Goal: Book appointment/travel/reservation

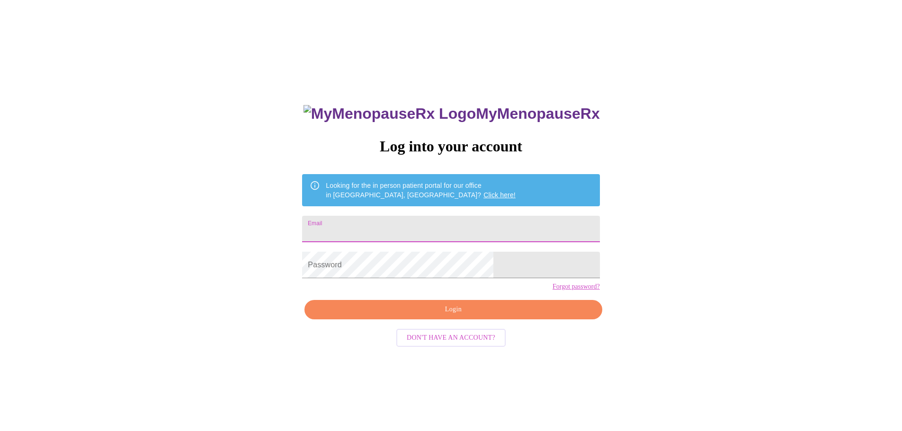
click at [414, 225] on input "Email" at bounding box center [450, 229] width 297 height 27
type input "[EMAIL_ADDRESS][DOMAIN_NAME]"
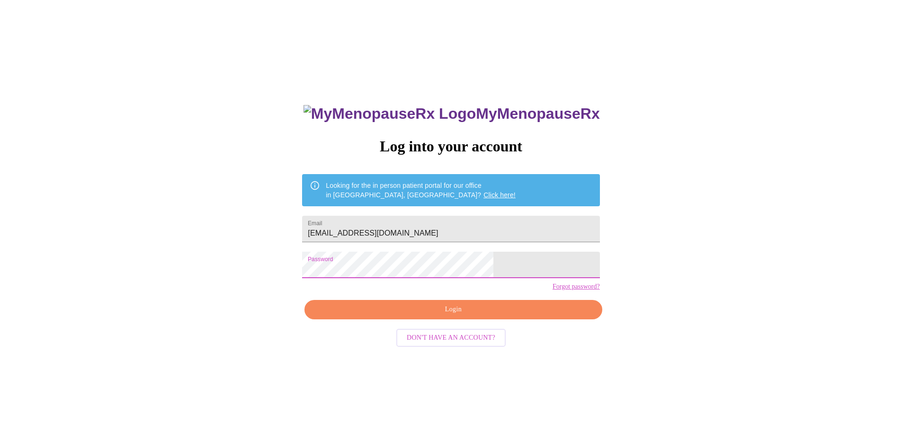
click at [443, 316] on span "Login" at bounding box center [453, 310] width 276 height 12
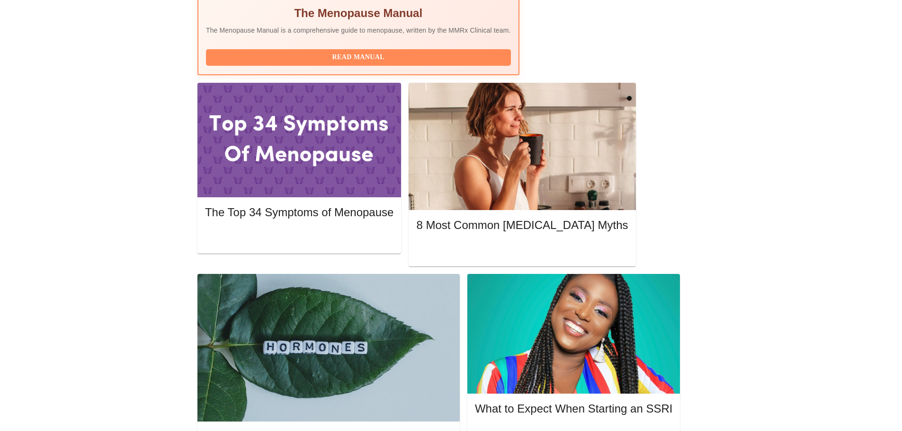
scroll to position [379, 0]
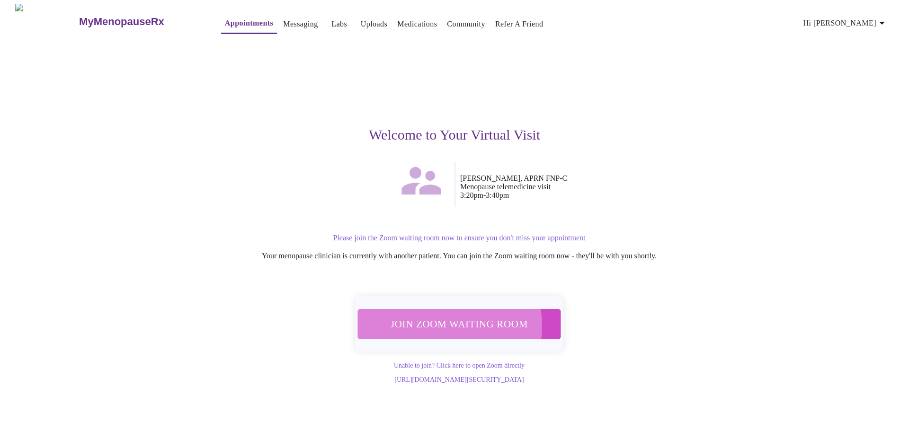
click at [427, 321] on span "Join Zoom Waiting Room" at bounding box center [459, 324] width 178 height 18
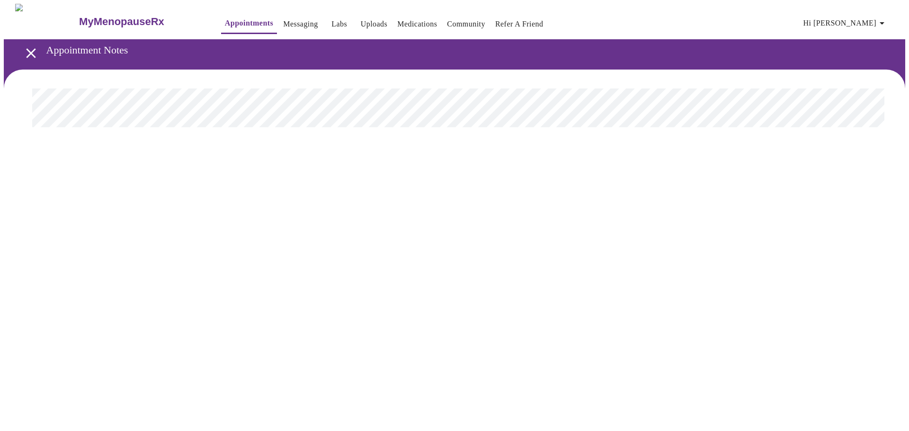
click at [225, 19] on link "Appointments" at bounding box center [249, 23] width 48 height 13
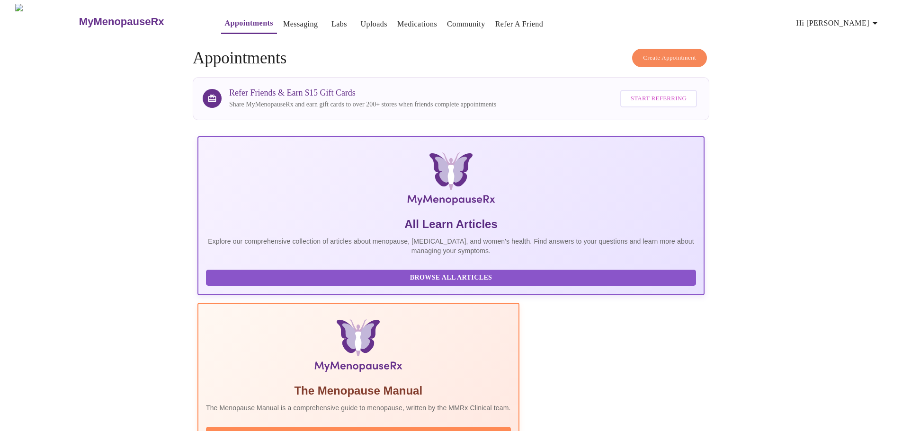
click at [666, 54] on span "Create Appointment" at bounding box center [669, 58] width 53 height 11
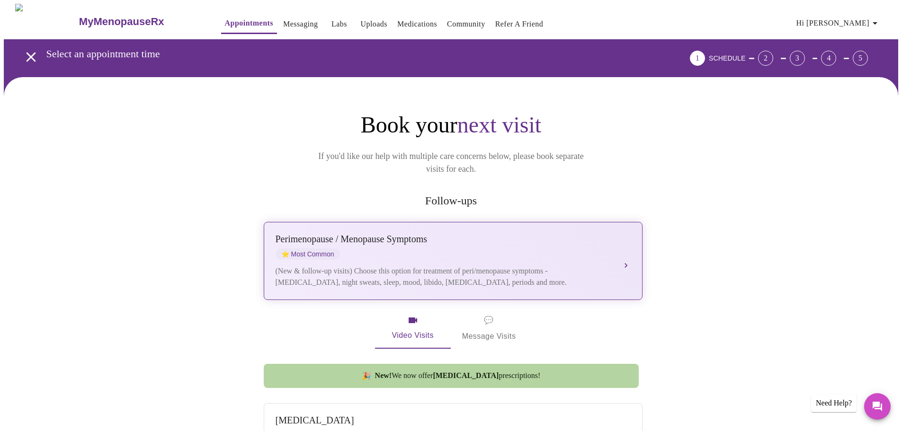
click at [386, 238] on div "[MEDICAL_DATA] / Menopause Symptoms ⭐ Most Common" at bounding box center [444, 247] width 336 height 26
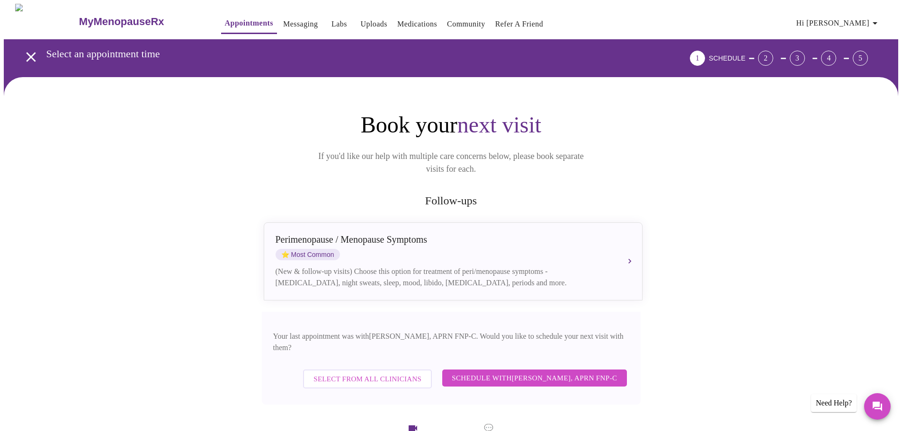
click at [524, 372] on span "Schedule with [PERSON_NAME], APRN FNP-C" at bounding box center [534, 378] width 165 height 12
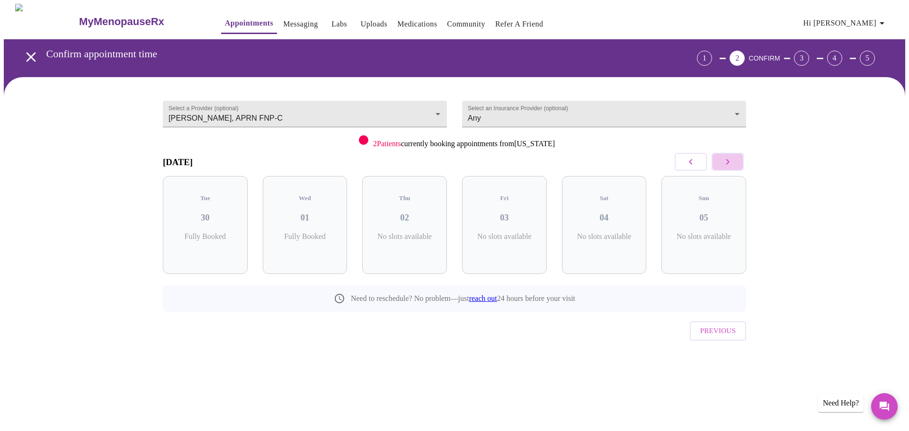
click at [726, 163] on icon "button" at bounding box center [727, 161] width 11 height 11
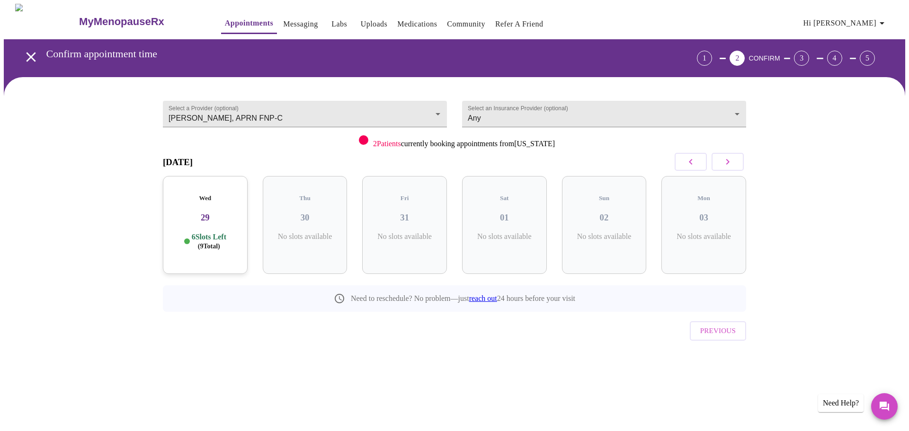
click at [726, 163] on icon "button" at bounding box center [727, 161] width 11 height 11
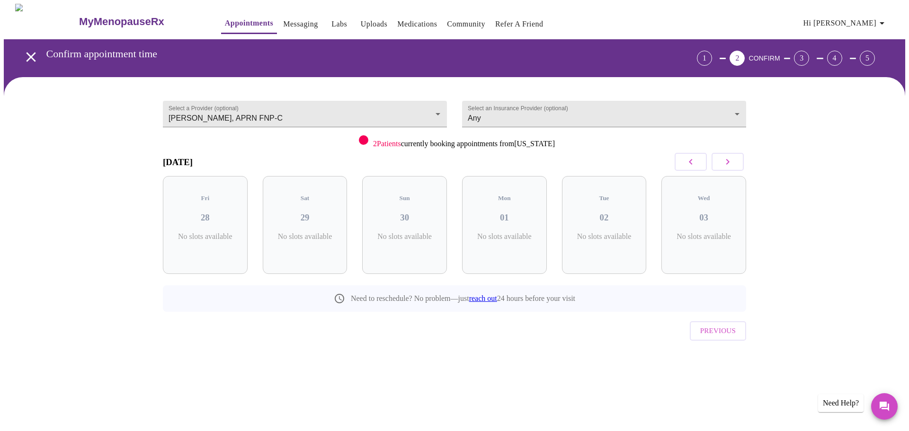
click at [726, 163] on icon "button" at bounding box center [727, 161] width 11 height 11
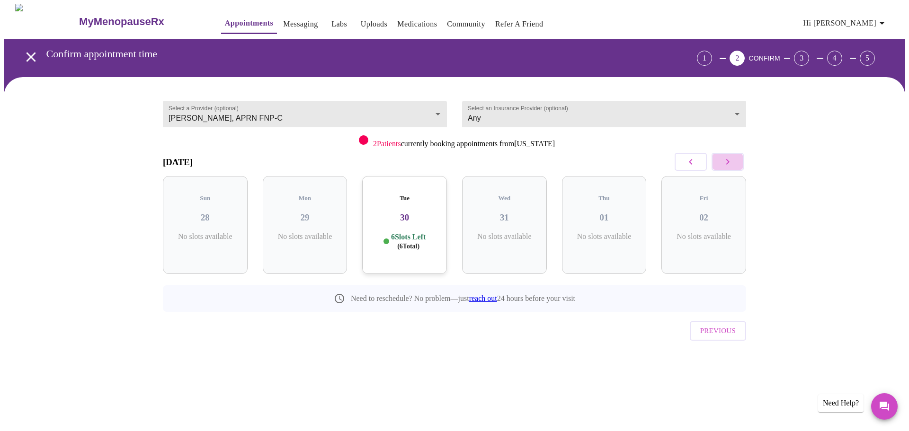
click at [725, 163] on icon "button" at bounding box center [727, 161] width 11 height 11
click at [724, 164] on icon "button" at bounding box center [727, 161] width 11 height 11
click at [691, 164] on icon "button" at bounding box center [690, 162] width 3 height 6
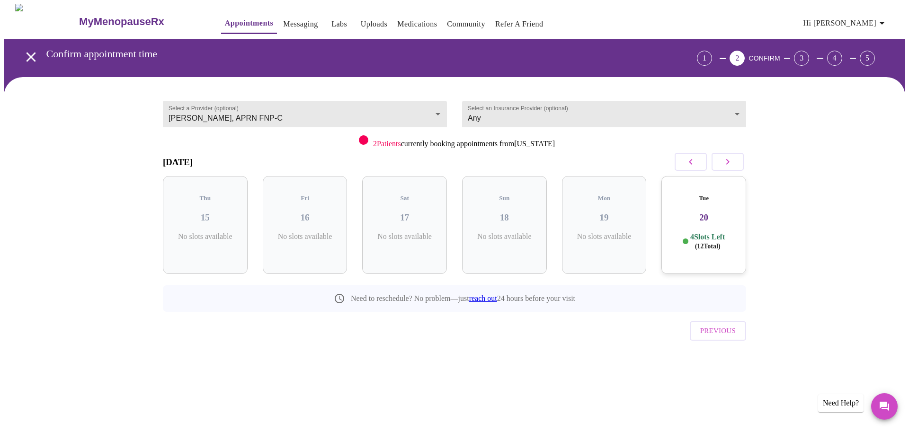
click at [695, 164] on icon "button" at bounding box center [690, 161] width 11 height 11
click at [600, 214] on h3 "13" at bounding box center [605, 218] width 70 height 10
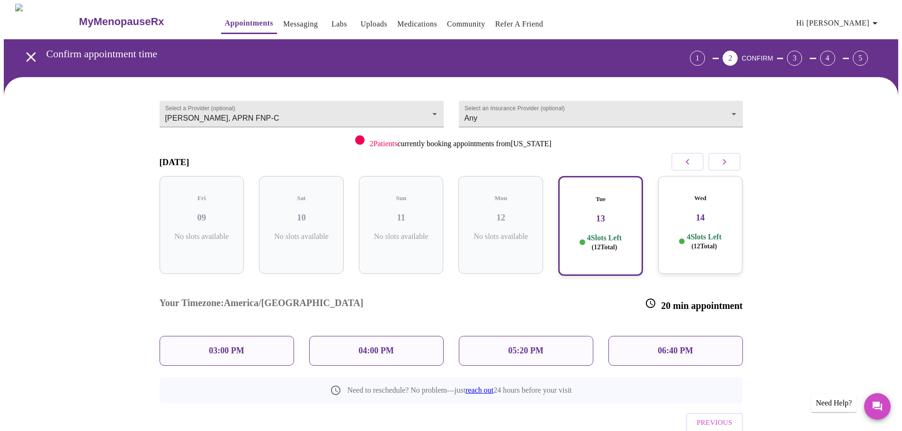
click at [729, 163] on icon "button" at bounding box center [724, 161] width 11 height 11
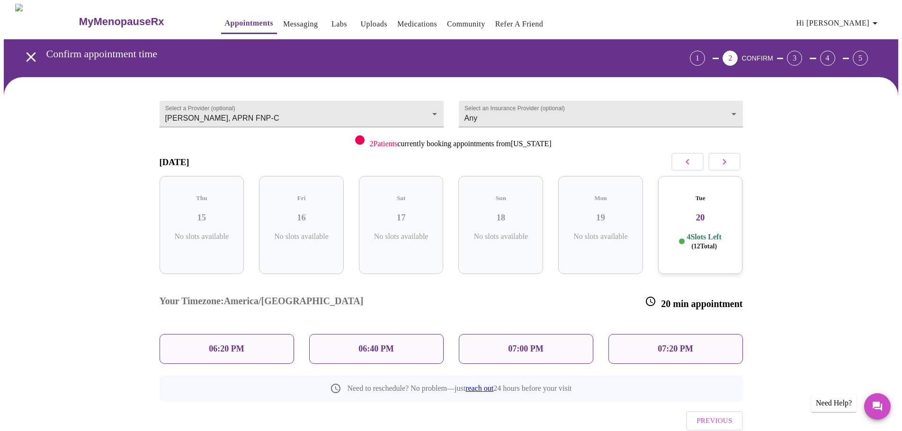
click at [699, 218] on div "Tue 20 4 Slots Left ( 12 Total)" at bounding box center [700, 225] width 85 height 98
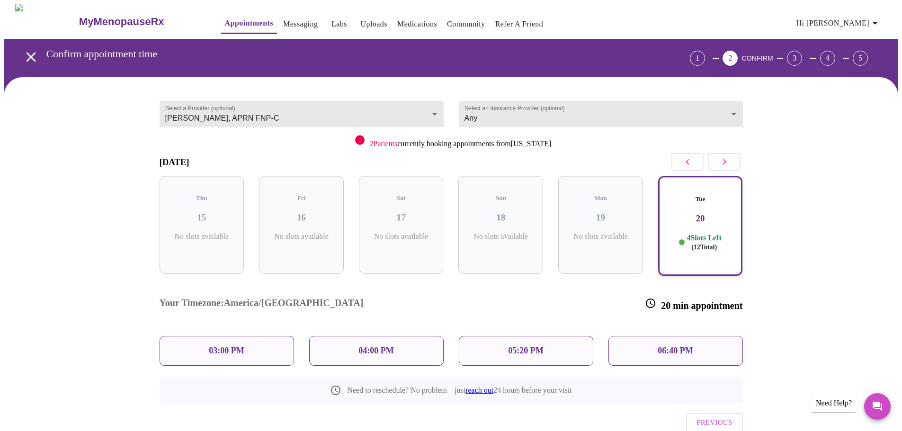
click at [226, 346] on p "03:00 PM" at bounding box center [226, 351] width 35 height 10
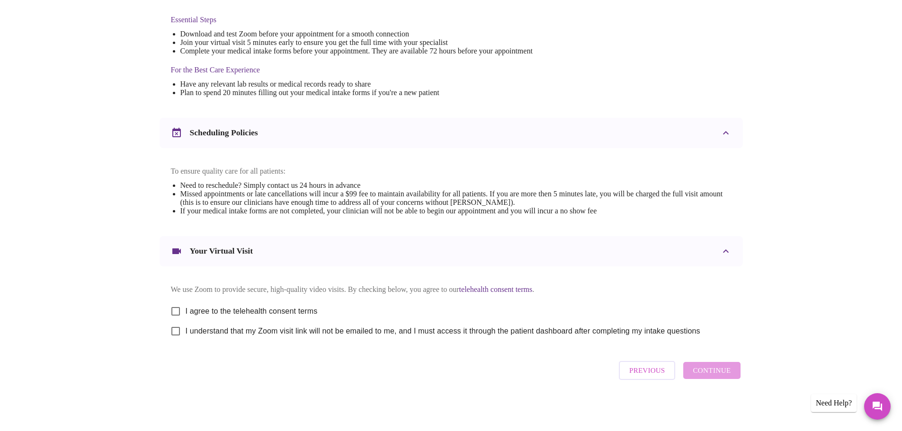
scroll to position [255, 0]
click at [178, 309] on input "I agree to the telehealth consent terms" at bounding box center [176, 312] width 20 height 20
checkbox input "true"
click at [179, 332] on input "I understand that my Zoom visit link will not be emailed to me, and I must acce…" at bounding box center [176, 331] width 20 height 20
checkbox input "true"
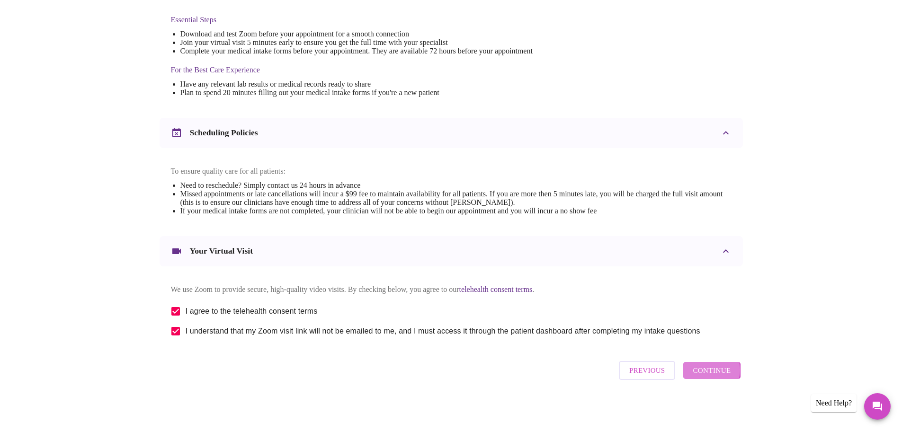
click at [710, 374] on span "Continue" at bounding box center [712, 371] width 38 height 12
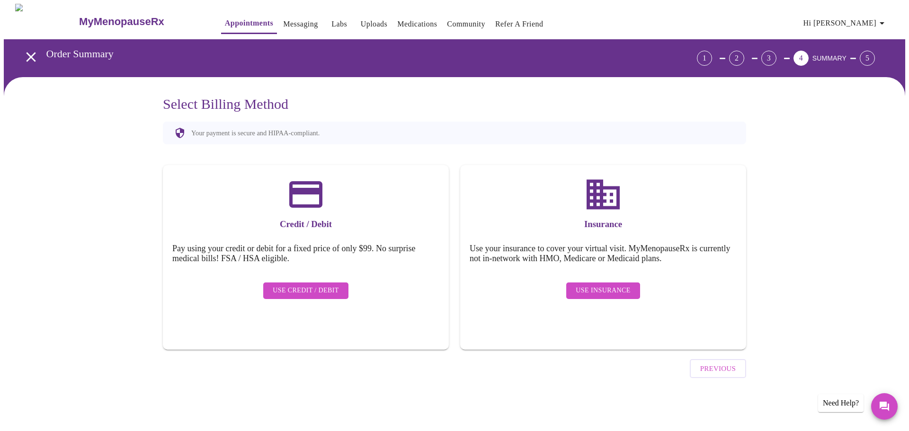
click at [605, 285] on span "Use Insurance" at bounding box center [603, 291] width 54 height 12
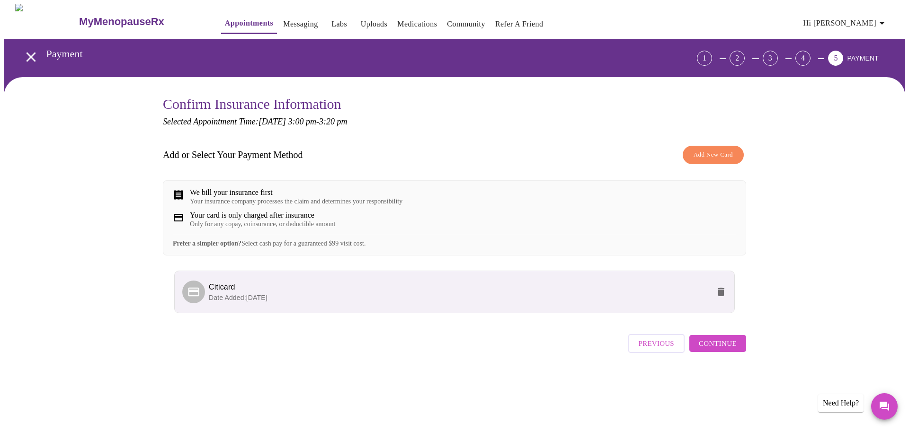
click at [714, 350] on span "Continue" at bounding box center [718, 344] width 38 height 12
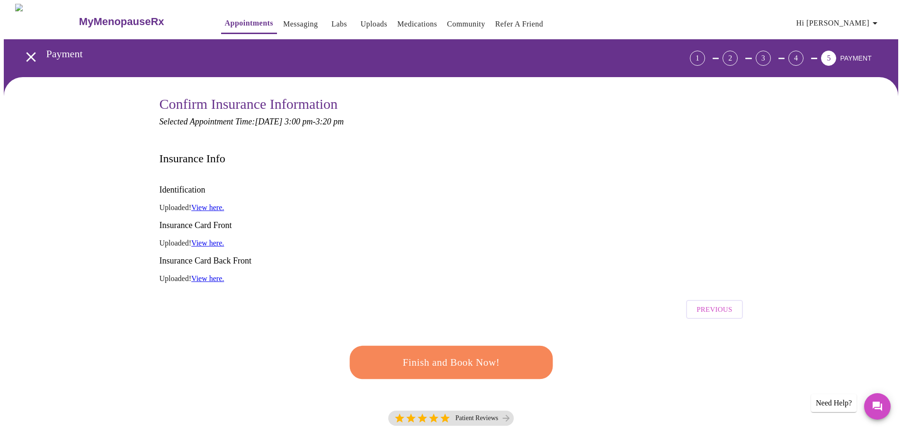
click at [455, 354] on span "Finish and Book Now!" at bounding box center [451, 363] width 175 height 18
